Goal: Check status: Check status

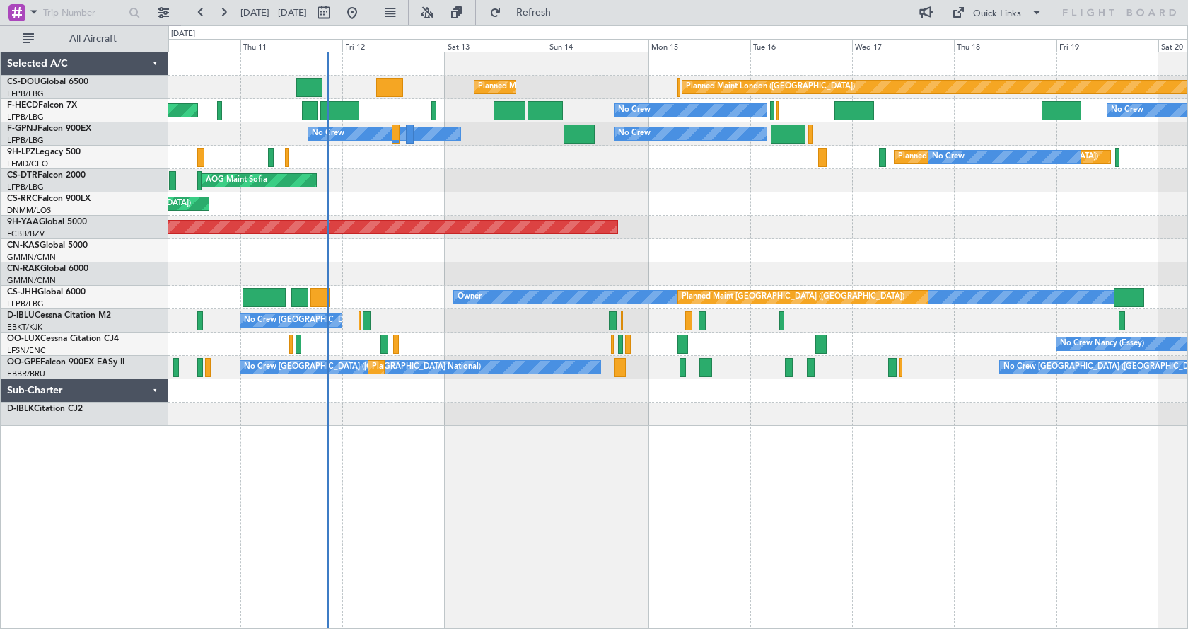
click at [628, 269] on div at bounding box center [677, 273] width 1019 height 23
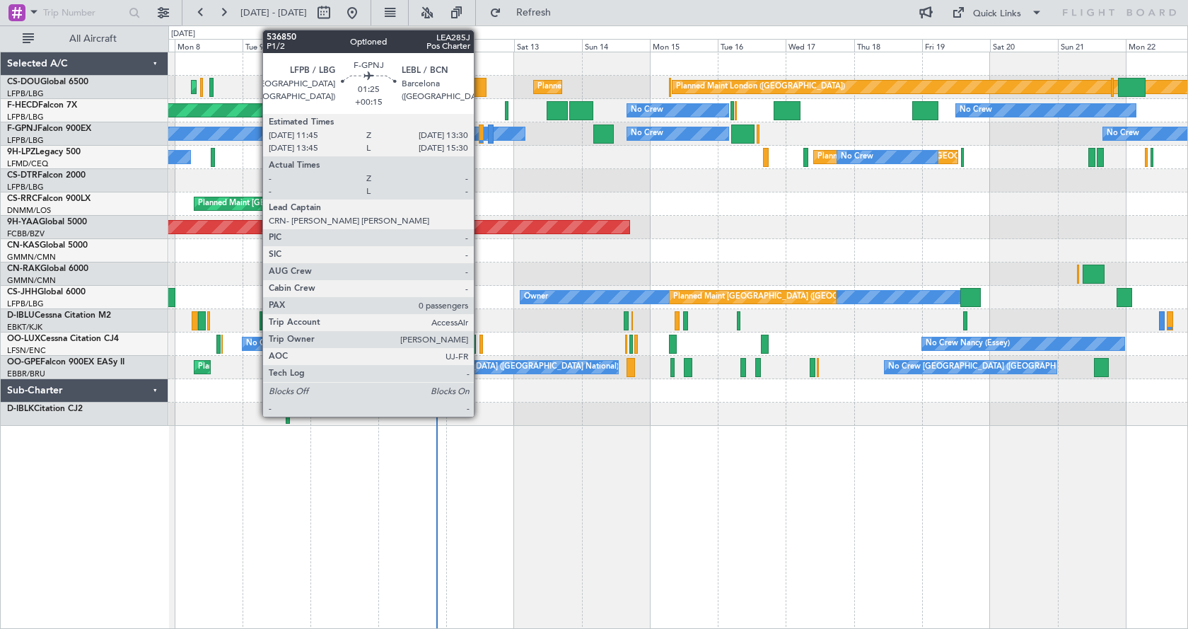
click at [480, 138] on div at bounding box center [482, 133] width 6 height 19
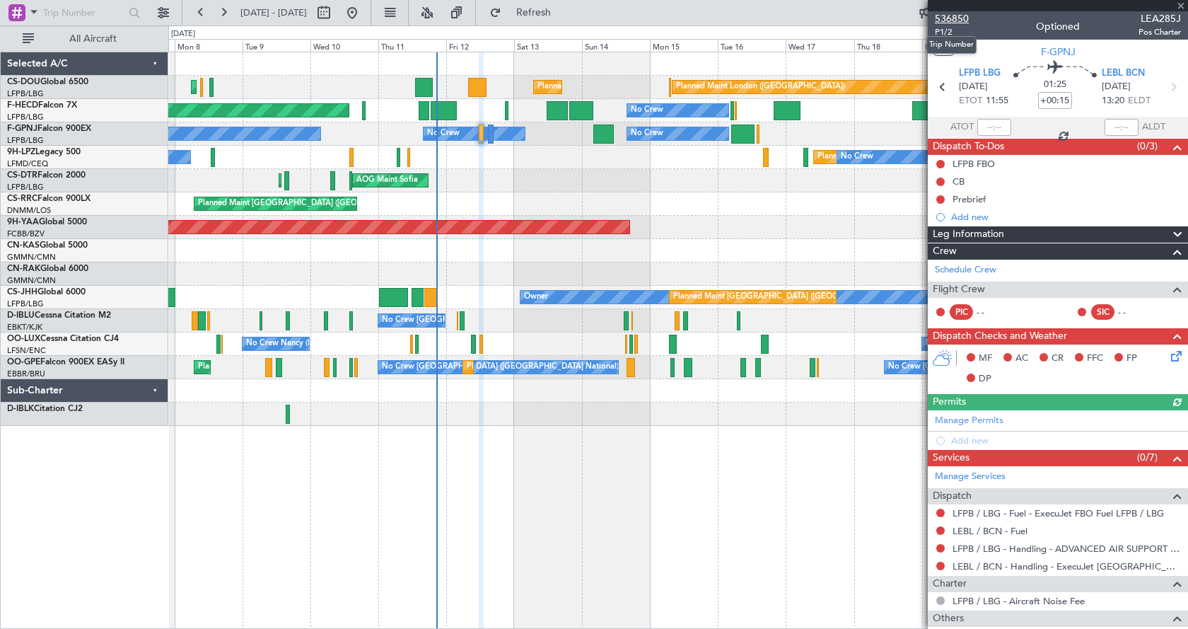
click at [955, 16] on span "536850" at bounding box center [952, 18] width 34 height 15
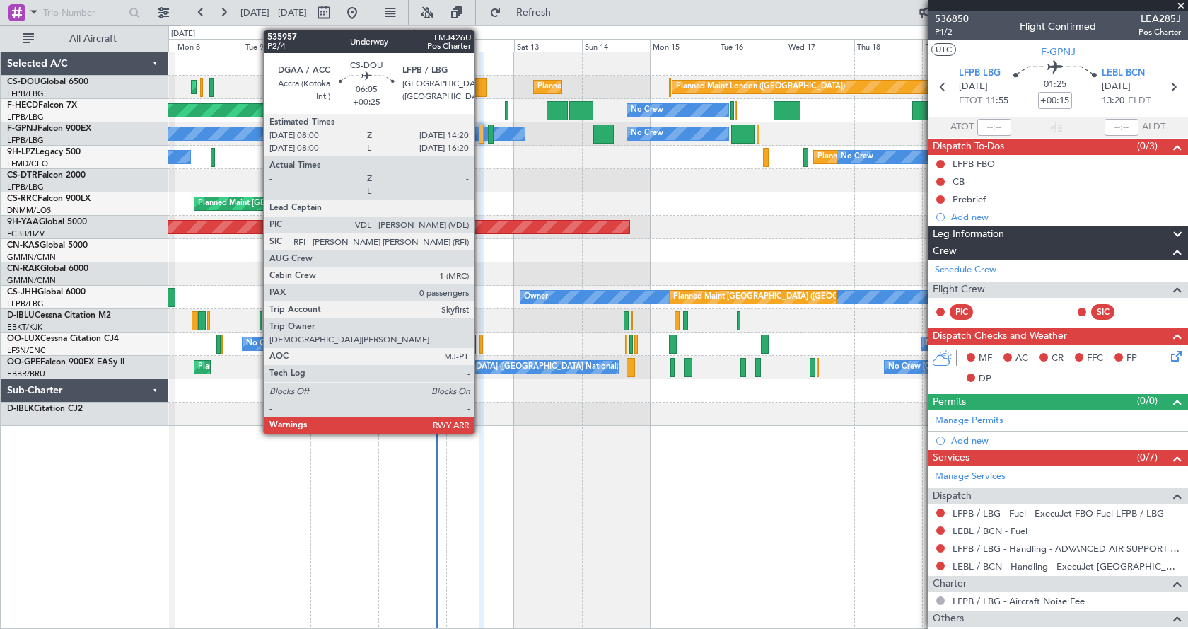
click at [481, 79] on div at bounding box center [477, 87] width 18 height 19
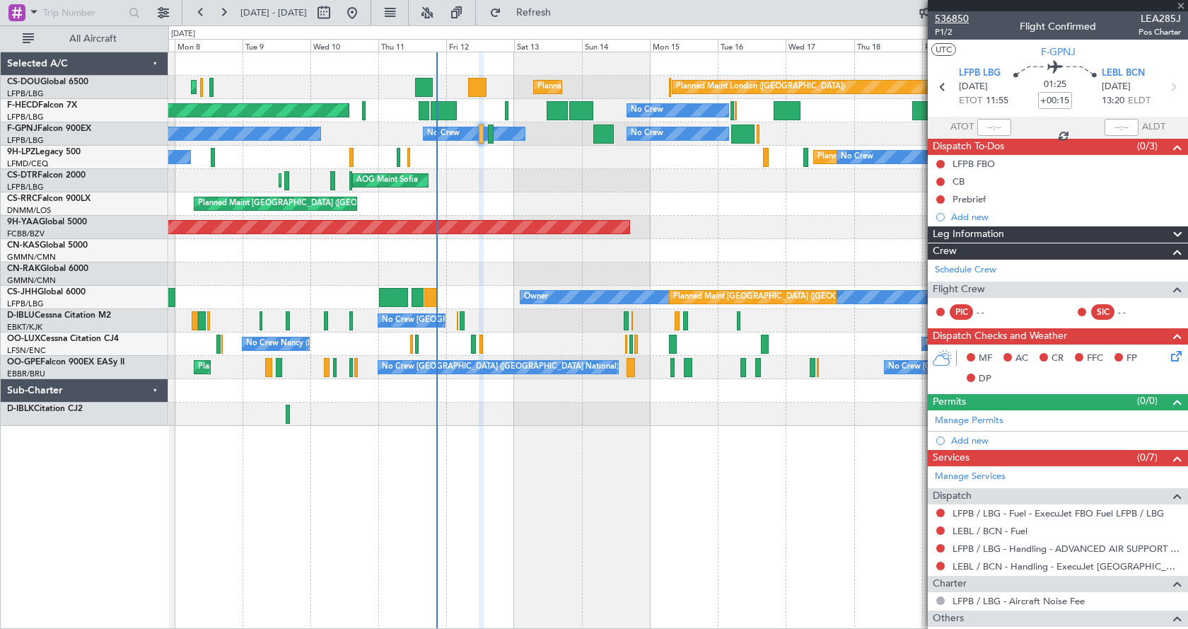
click at [952, 18] on span "536850" at bounding box center [952, 18] width 34 height 15
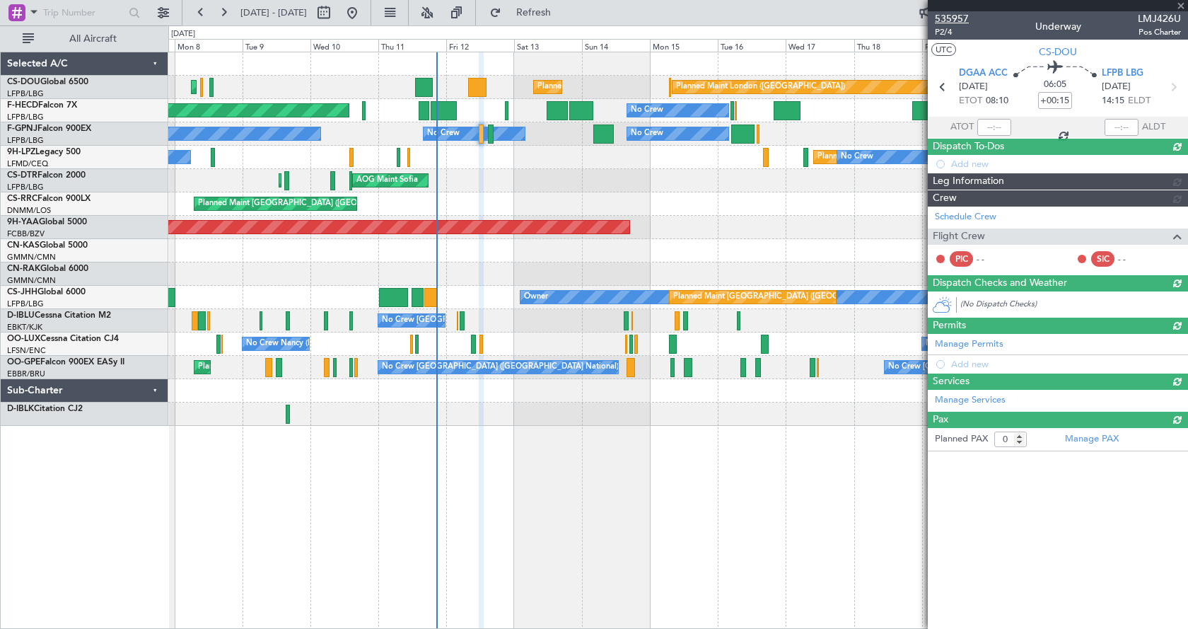
type input "+00:25"
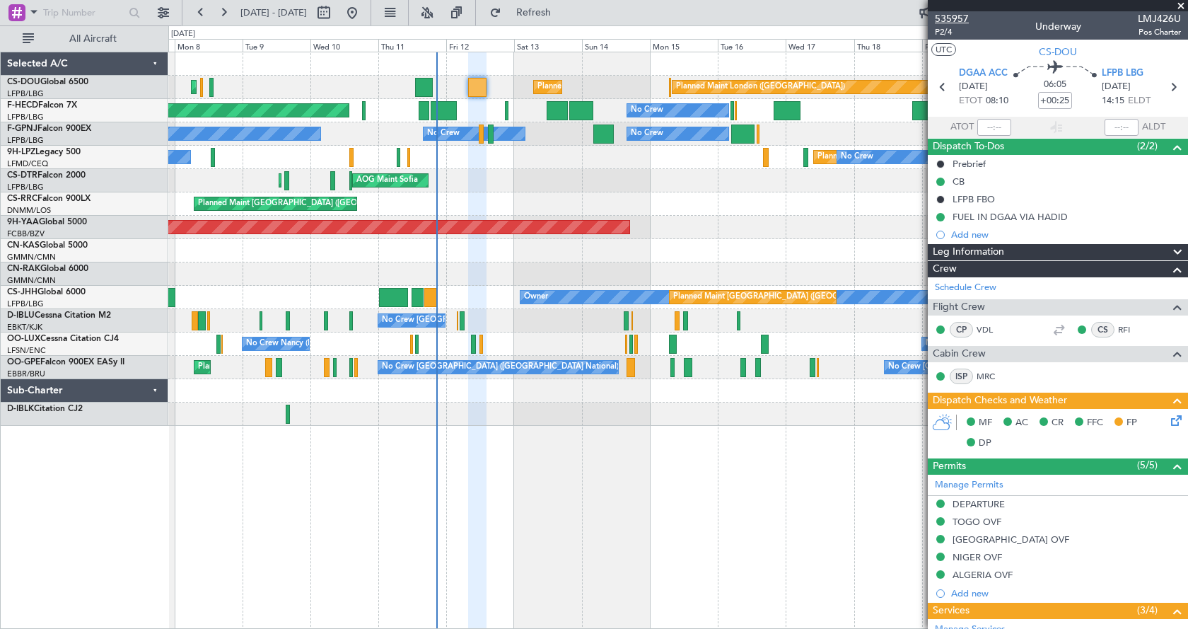
click at [948, 18] on span "535957" at bounding box center [952, 18] width 34 height 15
